Goal: Obtain resource: Download file/media

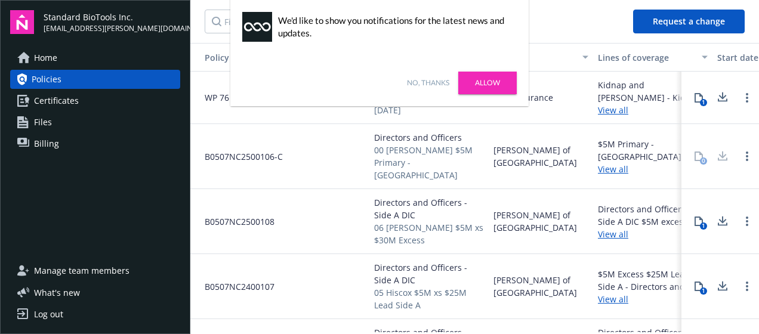
click at [493, 86] on link "Allow" at bounding box center [487, 83] width 58 height 23
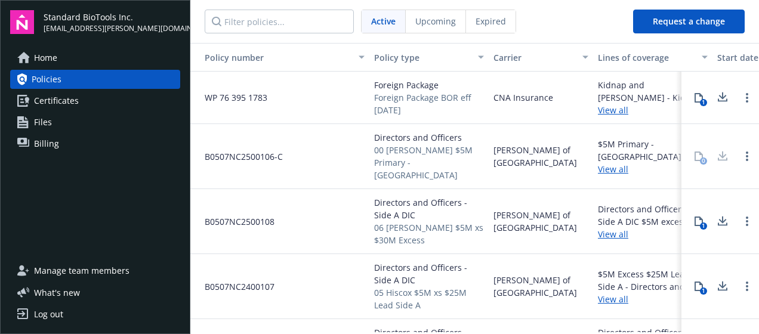
click at [51, 79] on span "Policies" at bounding box center [47, 79] width 30 height 19
click at [385, 24] on span "Active" at bounding box center [383, 21] width 24 height 13
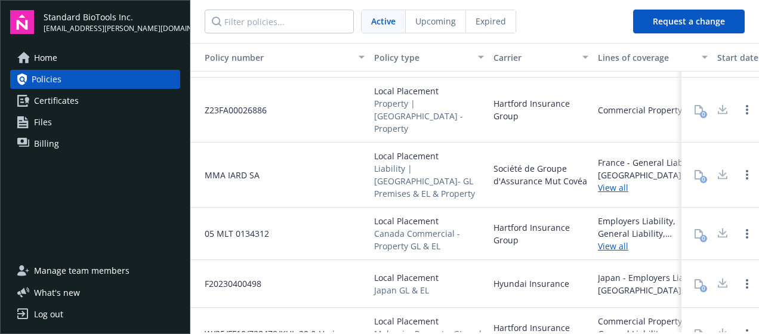
scroll to position [1394, 0]
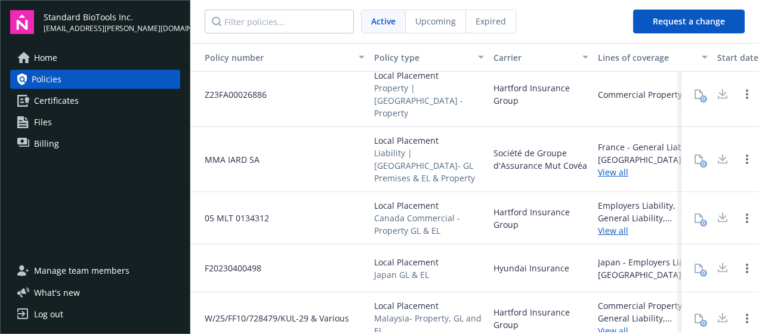
click at [496, 21] on span "Expired" at bounding box center [491, 21] width 30 height 13
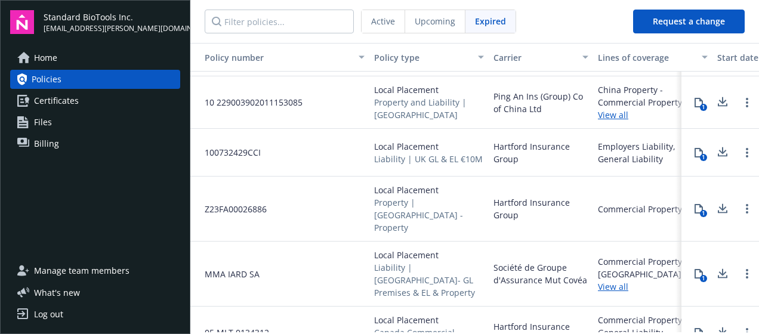
scroll to position [776, 0]
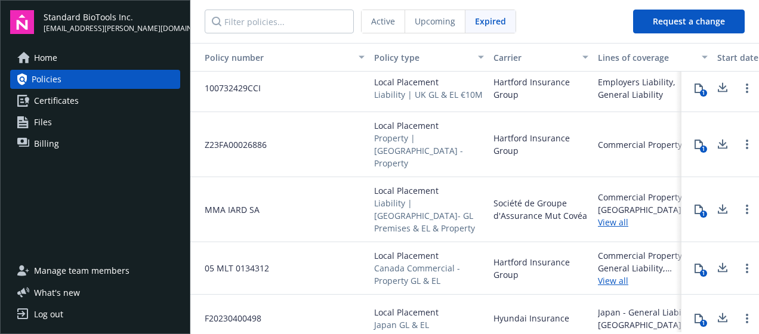
click at [607, 274] on link "View all" at bounding box center [653, 280] width 110 height 13
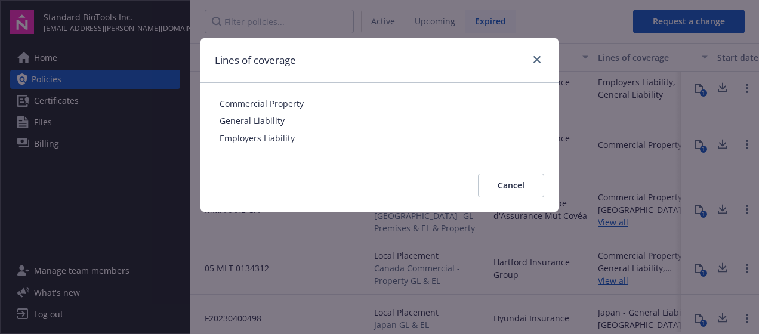
click at [273, 99] on span "Commercial Property" at bounding box center [380, 103] width 320 height 13
click at [526, 182] on button "Cancel" at bounding box center [511, 186] width 66 height 24
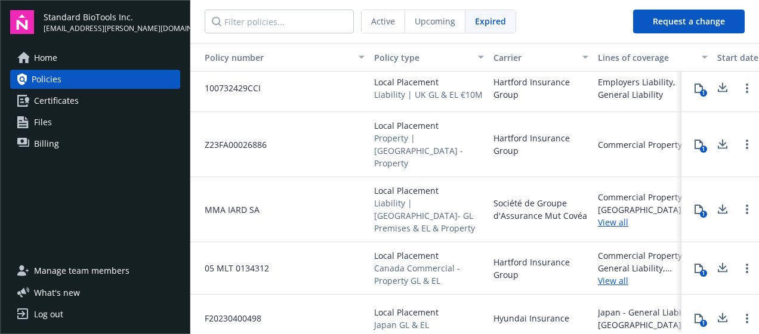
click at [719, 263] on icon at bounding box center [723, 266] width 8 height 7
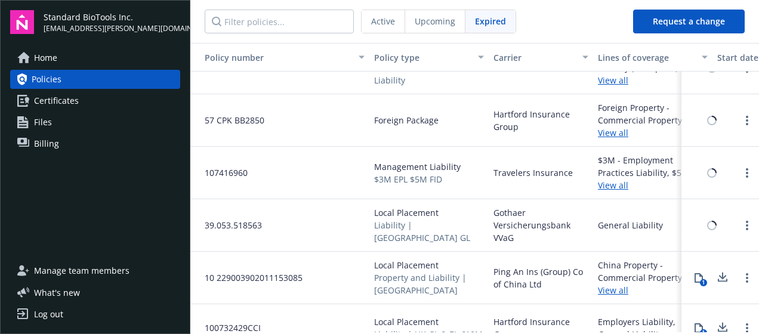
scroll to position [539, 0]
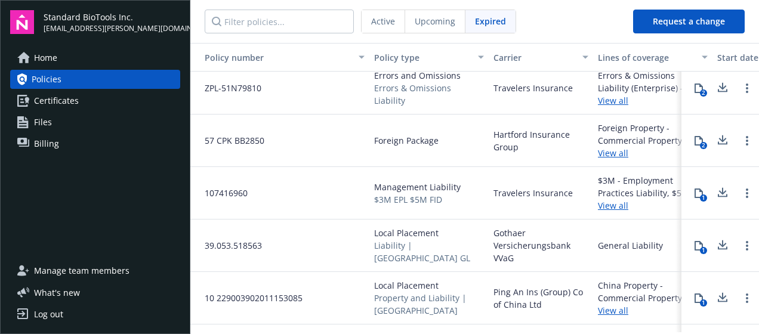
click at [378, 21] on span "Active" at bounding box center [383, 21] width 24 height 13
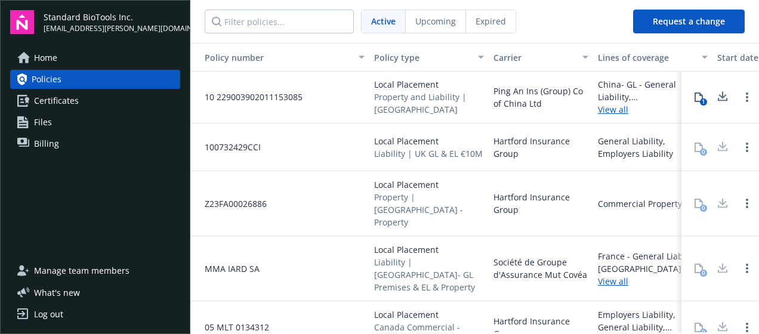
scroll to position [1313, 0]
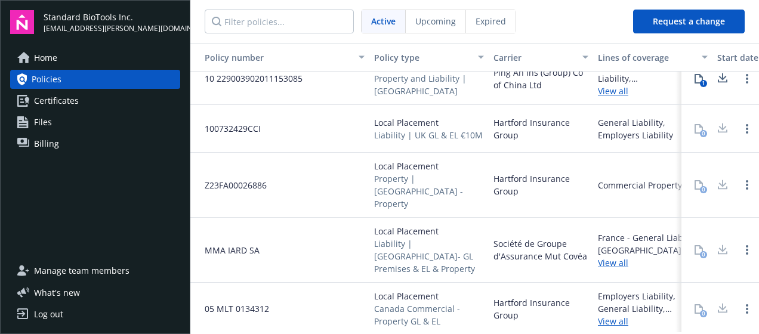
click at [616, 315] on link "View all" at bounding box center [653, 321] width 110 height 13
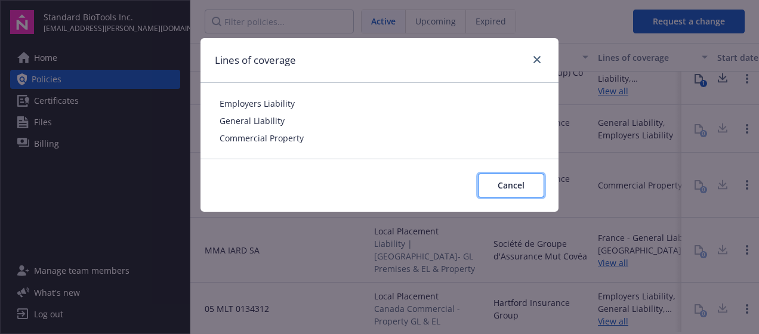
click at [504, 181] on span "Cancel" at bounding box center [511, 185] width 27 height 11
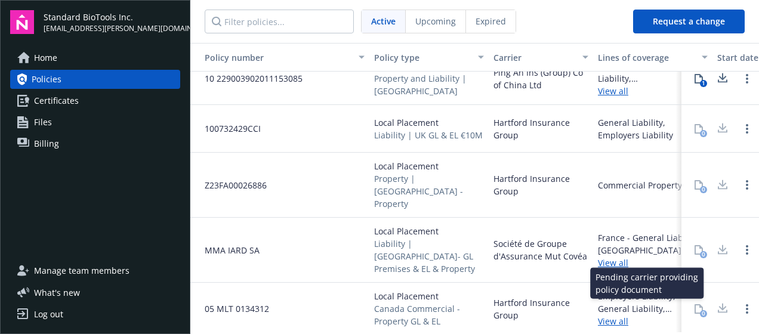
click at [713, 297] on div at bounding box center [723, 309] width 24 height 24
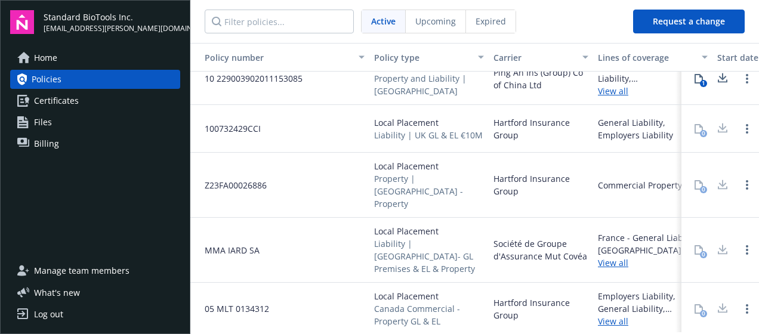
click at [714, 297] on div at bounding box center [723, 309] width 24 height 24
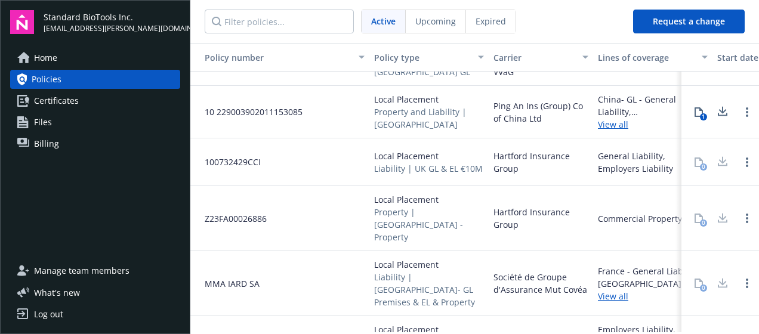
scroll to position [1339, 0]
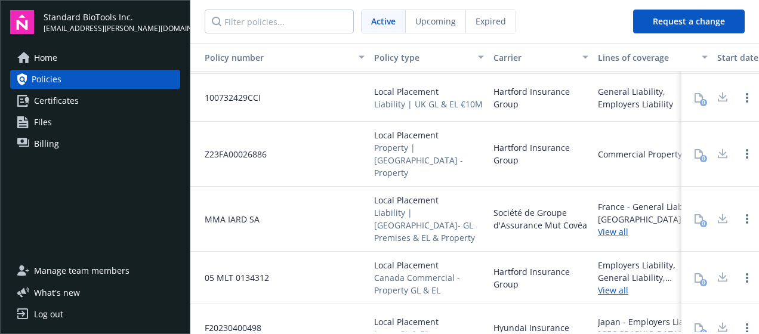
click at [612, 284] on link "View all" at bounding box center [653, 290] width 110 height 13
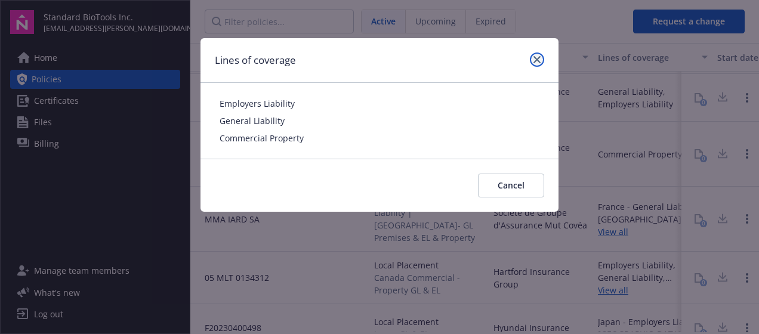
click at [539, 62] on icon "close" at bounding box center [536, 59] width 7 height 7
